Goal: Task Accomplishment & Management: Use online tool/utility

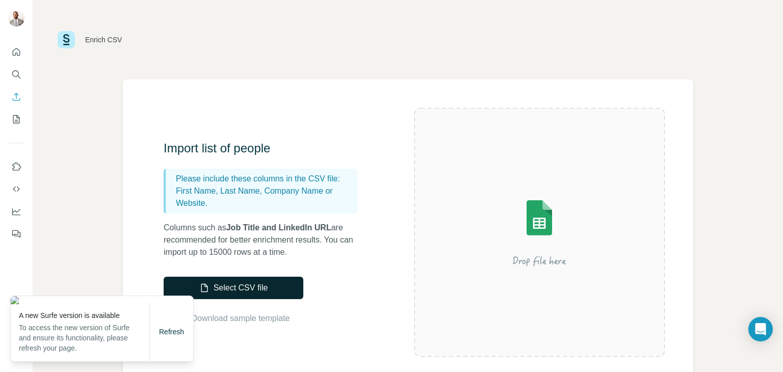
click at [272, 287] on button "Select CSV file" at bounding box center [234, 288] width 140 height 22
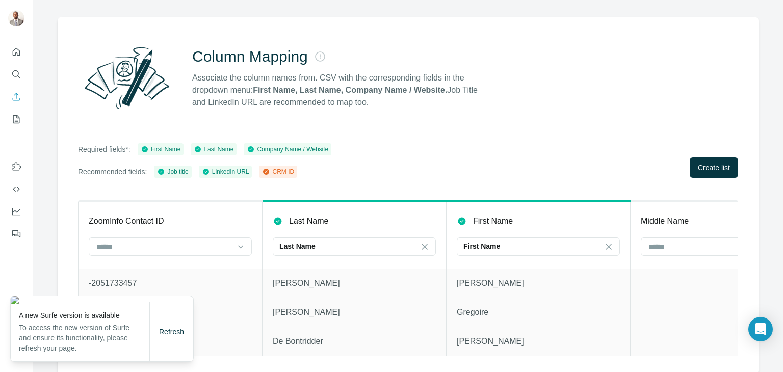
scroll to position [65, 0]
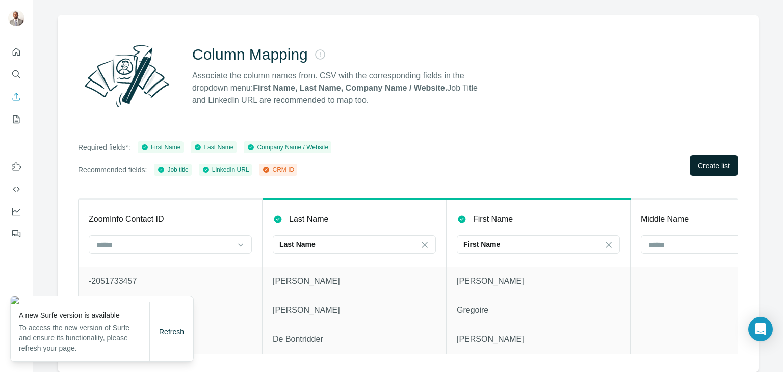
click at [733, 170] on button "Create list" at bounding box center [714, 166] width 48 height 20
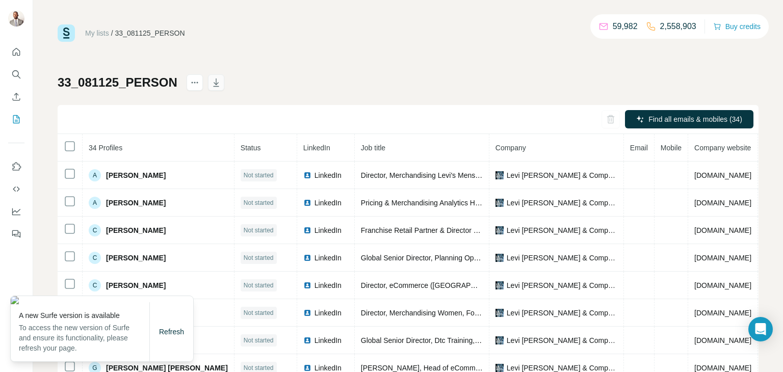
click at [212, 89] on button "button" at bounding box center [216, 82] width 16 height 16
click at [211, 86] on icon "button" at bounding box center [216, 83] width 10 height 10
click at [169, 347] on span "Close" at bounding box center [168, 347] width 18 height 10
click at [335, 66] on div "My lists / 33_081125_PERSON 59,982 2,558,903 Buy credits 33_081125_PERSON Find …" at bounding box center [408, 213] width 701 height 379
click at [216, 84] on icon "button" at bounding box center [216, 83] width 10 height 10
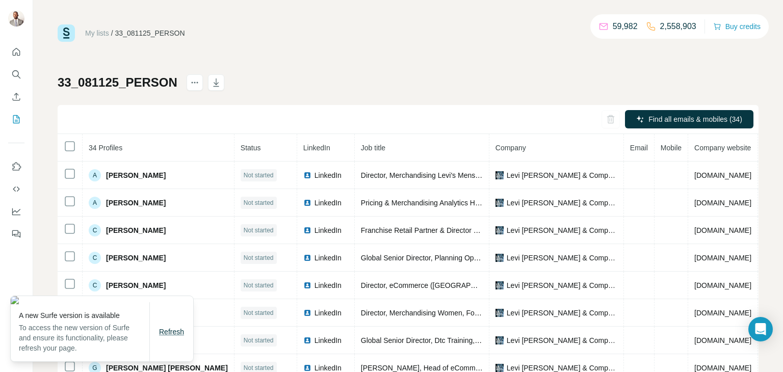
click at [163, 335] on span "Refresh" at bounding box center [171, 332] width 25 height 8
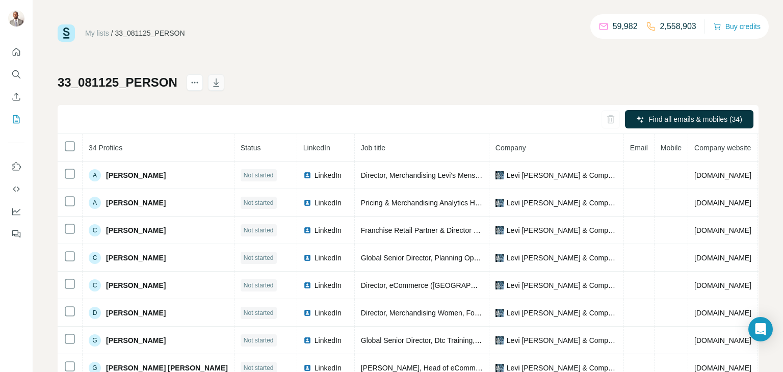
click at [214, 83] on icon "button" at bounding box center [216, 83] width 10 height 10
click at [212, 84] on icon "button" at bounding box center [216, 83] width 10 height 10
click at [211, 84] on icon "button" at bounding box center [216, 83] width 10 height 10
